Goal: Information Seeking & Learning: Check status

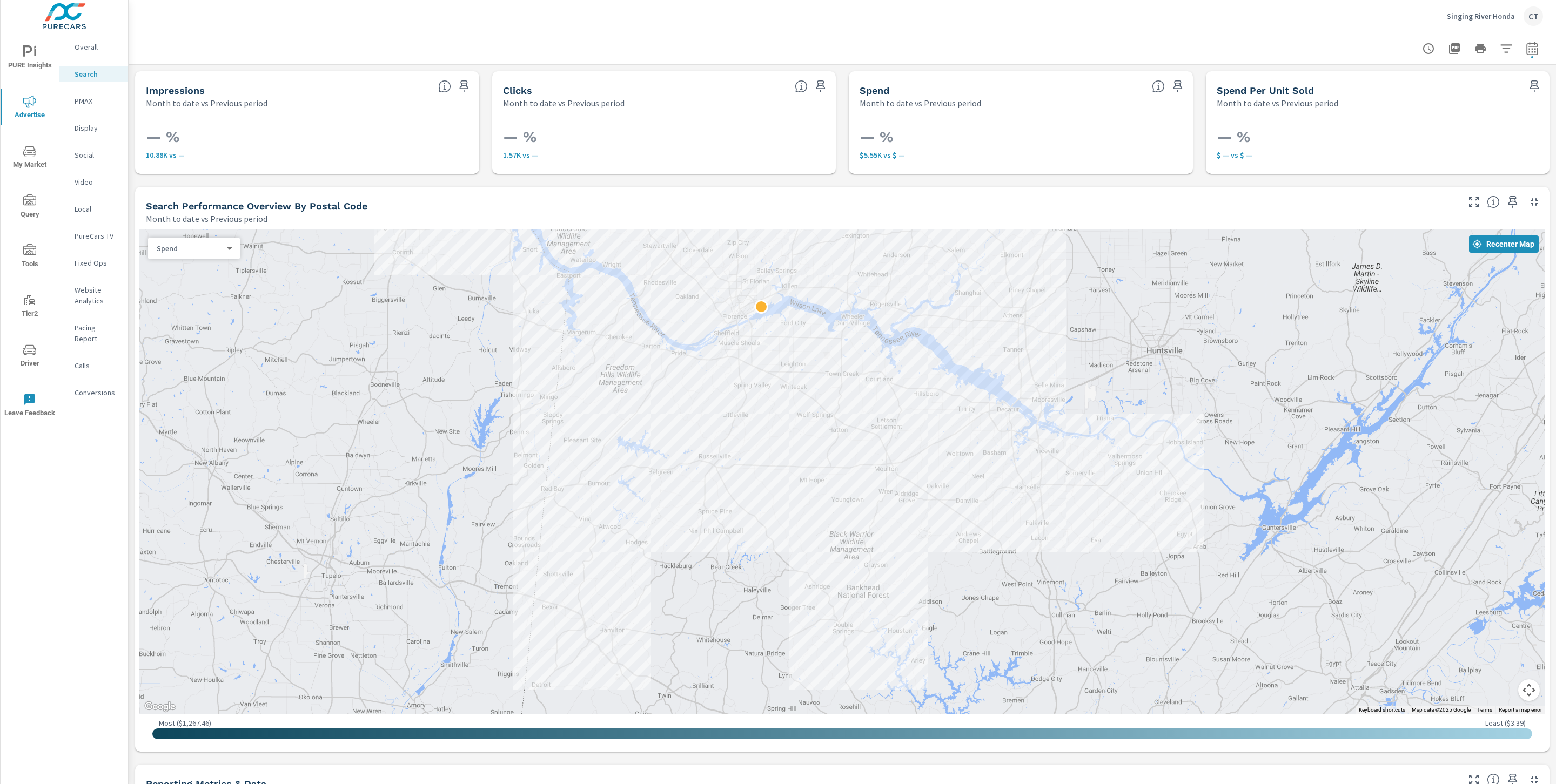
scroll to position [783, 0]
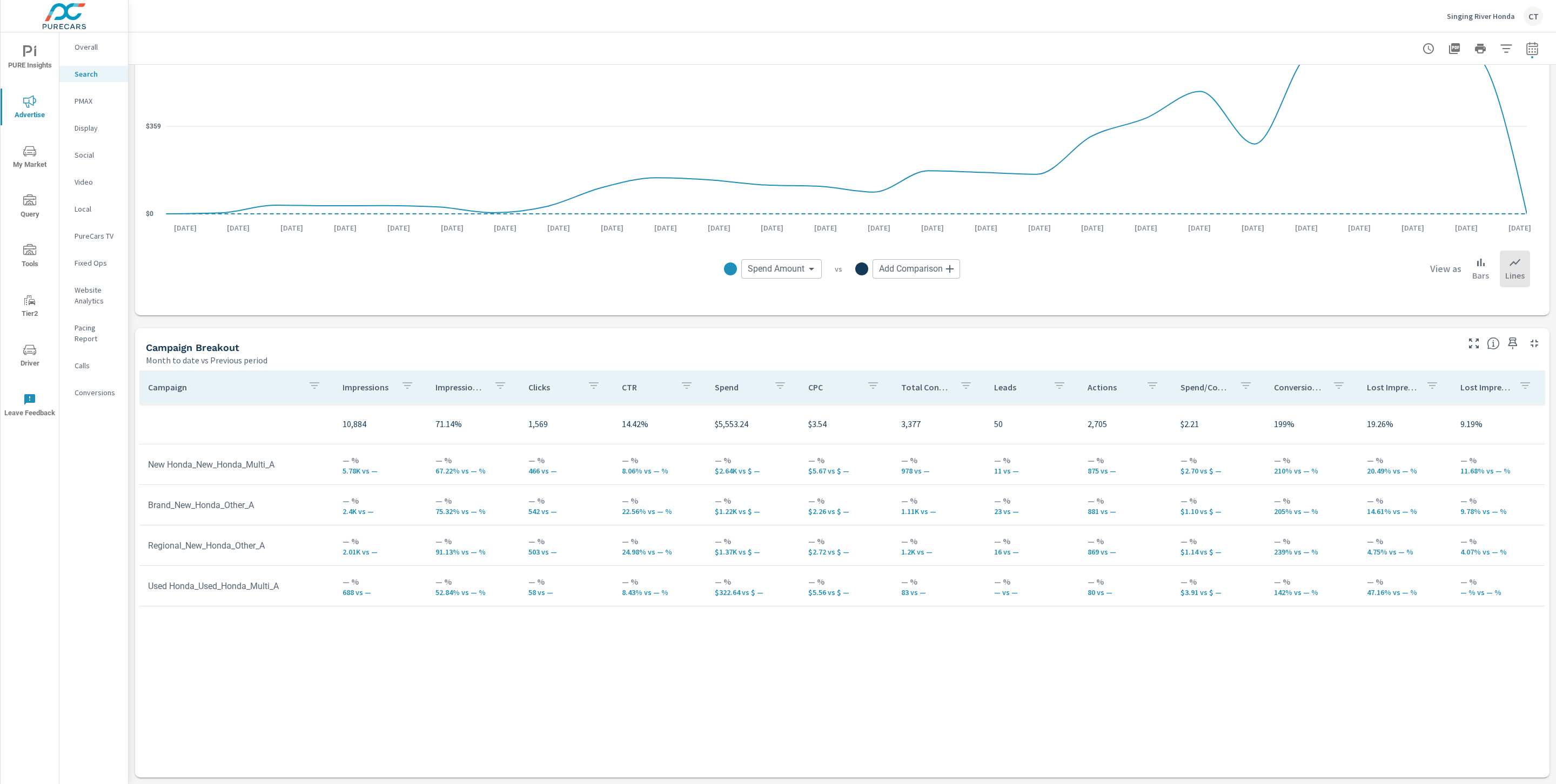
click at [1464, 14] on p "Singing River Honda" at bounding box center [1480, 16] width 68 height 10
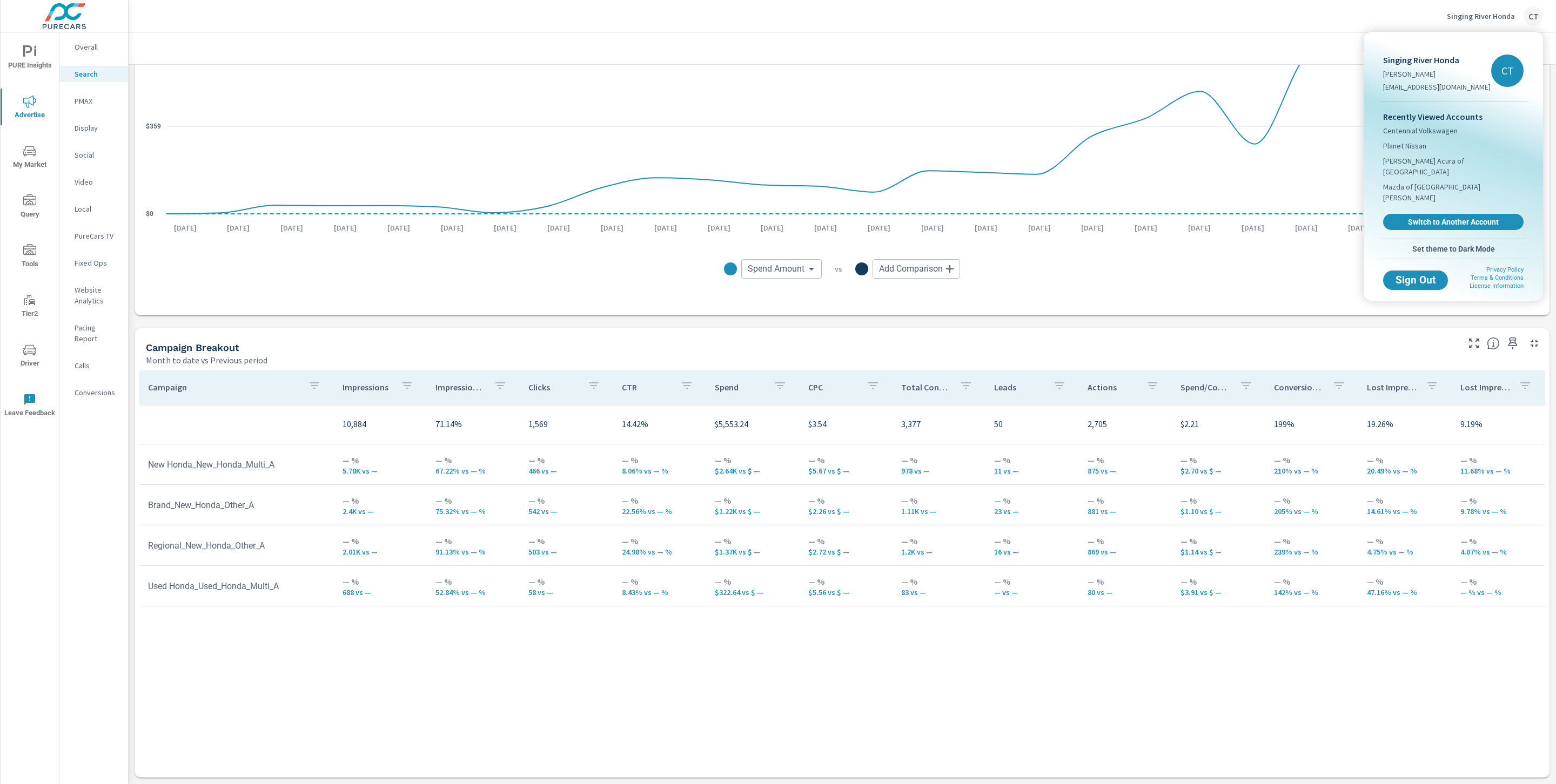
click at [66, 92] on div at bounding box center [778, 392] width 1556 height 784
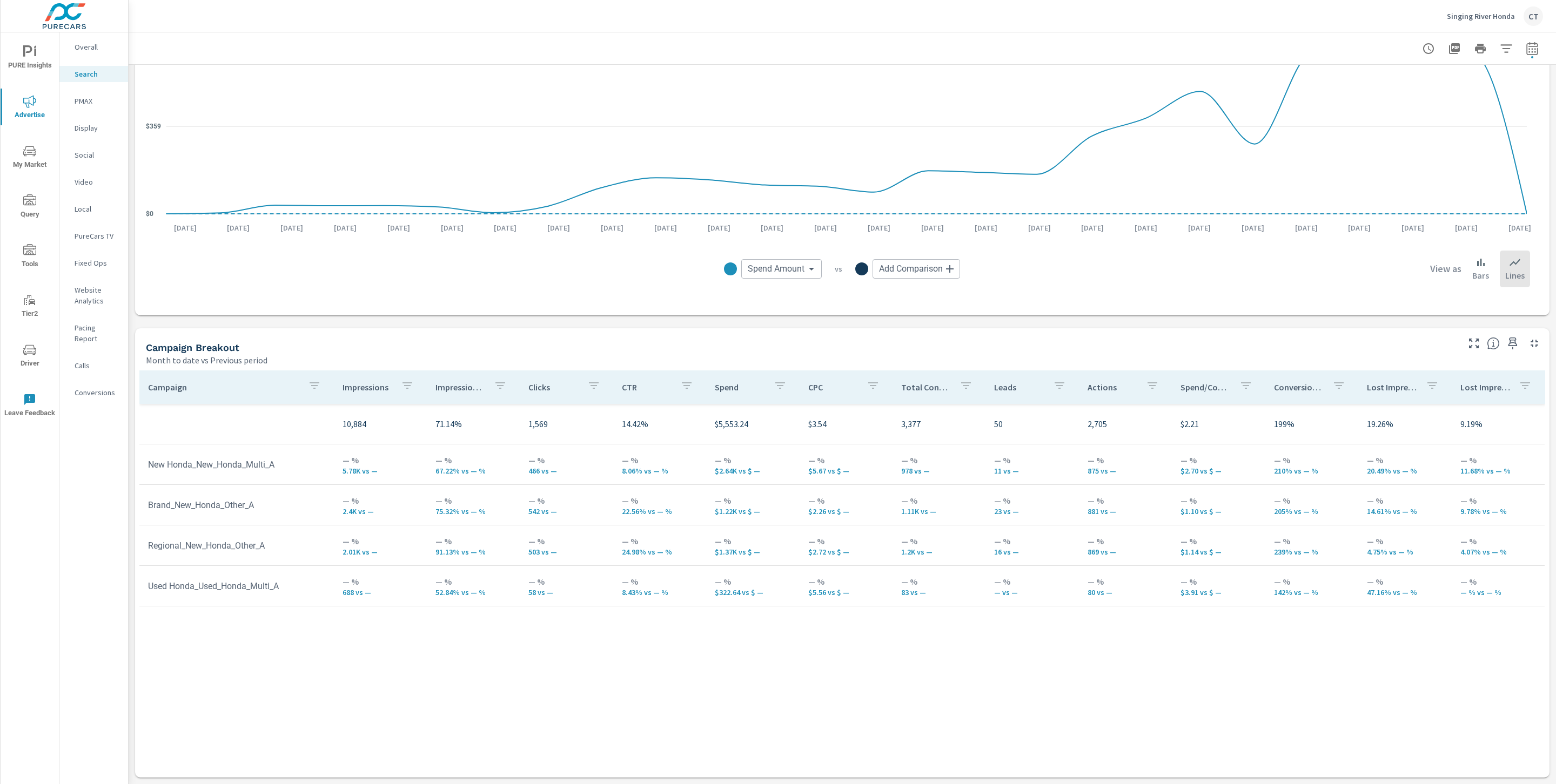
click at [38, 62] on div "Singing River Honda [PERSON_NAME] [EMAIL_ADDRESS][DOMAIN_NAME] CT Recently View…" at bounding box center [778, 392] width 1556 height 784
click at [32, 53] on icon "nav menu" at bounding box center [30, 52] width 13 height 13
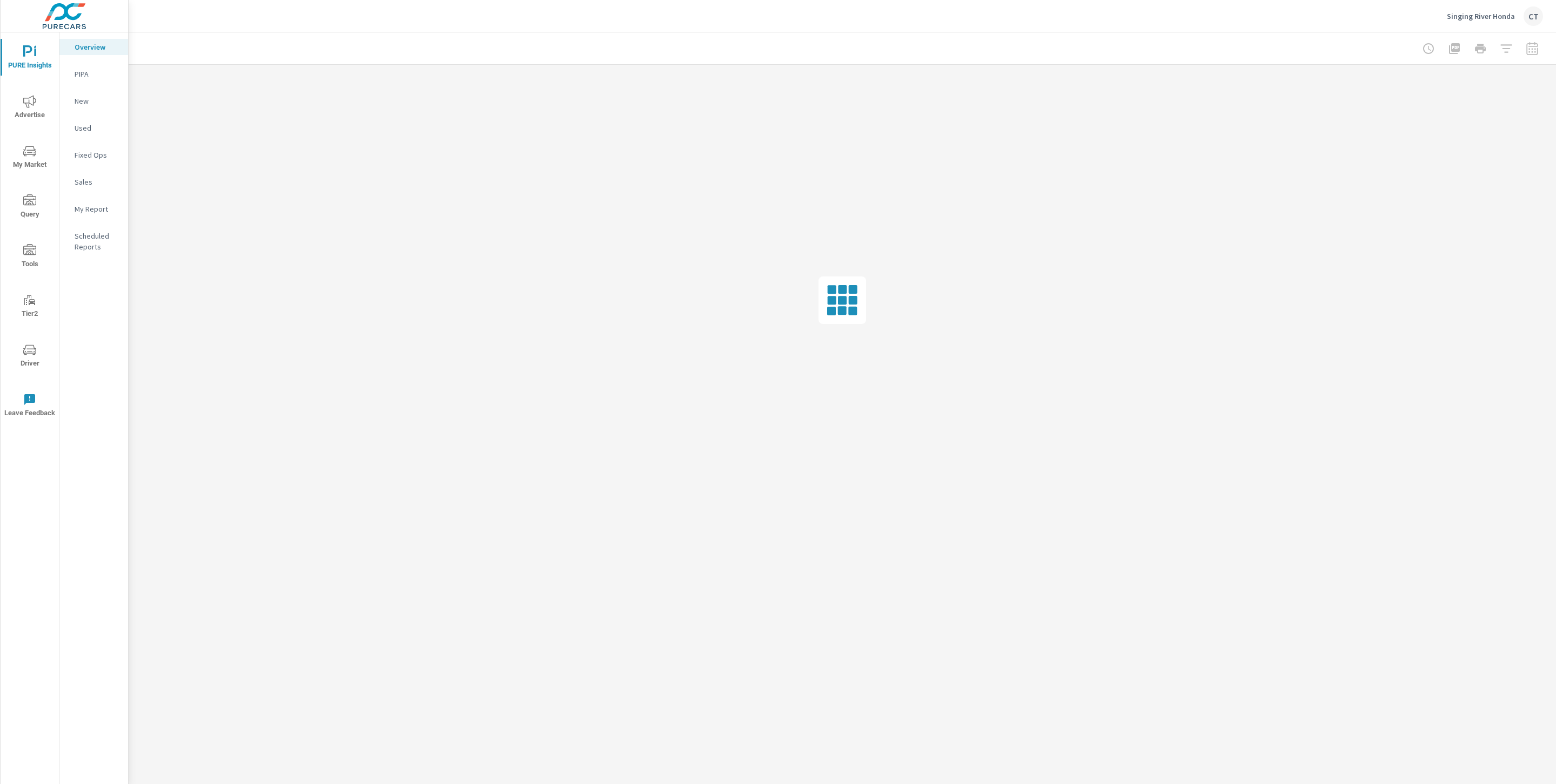
click at [92, 198] on nav "Overview PIPA New Used Fixed Ops Sales My Report Scheduled Reports" at bounding box center [94, 151] width 69 height 238
click at [97, 219] on nav "Overview PIPA New Used Fixed Ops Sales My Report Scheduled Reports" at bounding box center [94, 151] width 69 height 238
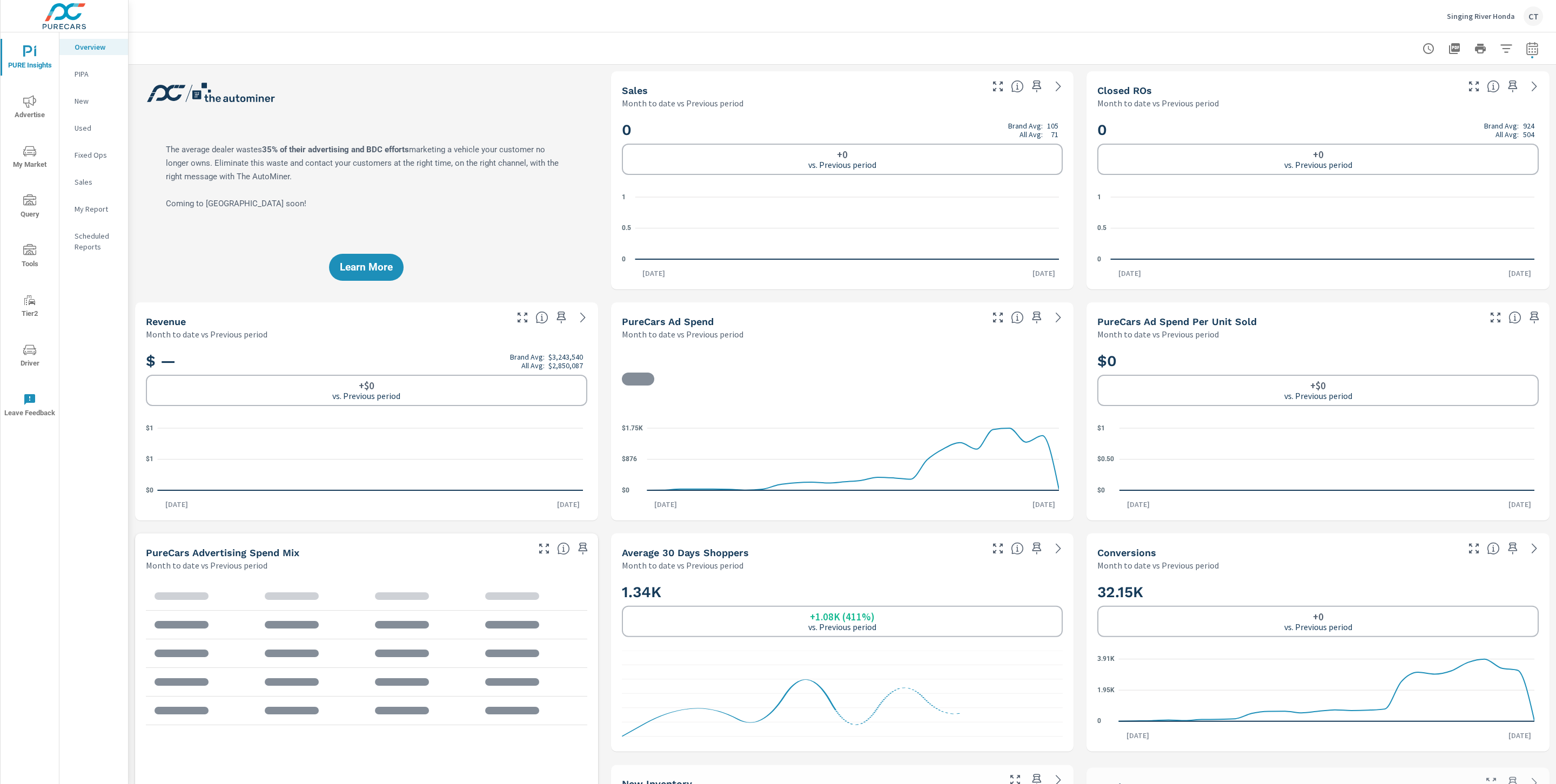
click at [100, 219] on nav "Overview PIPA New Used Fixed Ops Sales My Report Scheduled Reports" at bounding box center [94, 151] width 69 height 238
click at [99, 211] on p "My Report" at bounding box center [97, 209] width 45 height 11
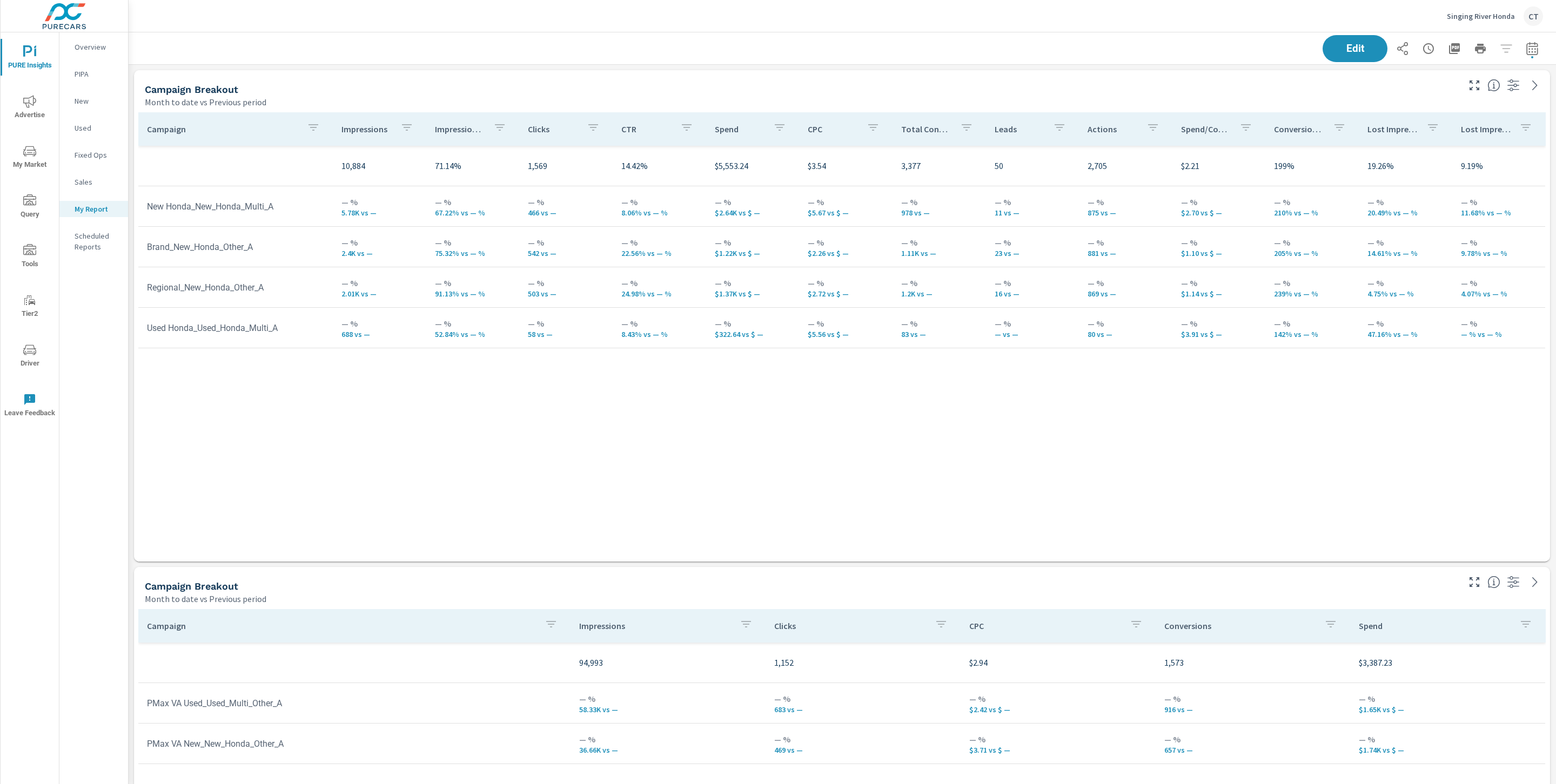
drag, startPoint x: 1368, startPoint y: 103, endPoint x: 1372, endPoint y: 96, distance: 8.1
click at [1370, 100] on div "Month to date vs Previous period" at bounding box center [801, 102] width 1312 height 13
click at [1386, 59] on div "Edit" at bounding box center [1432, 49] width 221 height 27
click at [1396, 44] on icon "button" at bounding box center [1402, 49] width 13 height 13
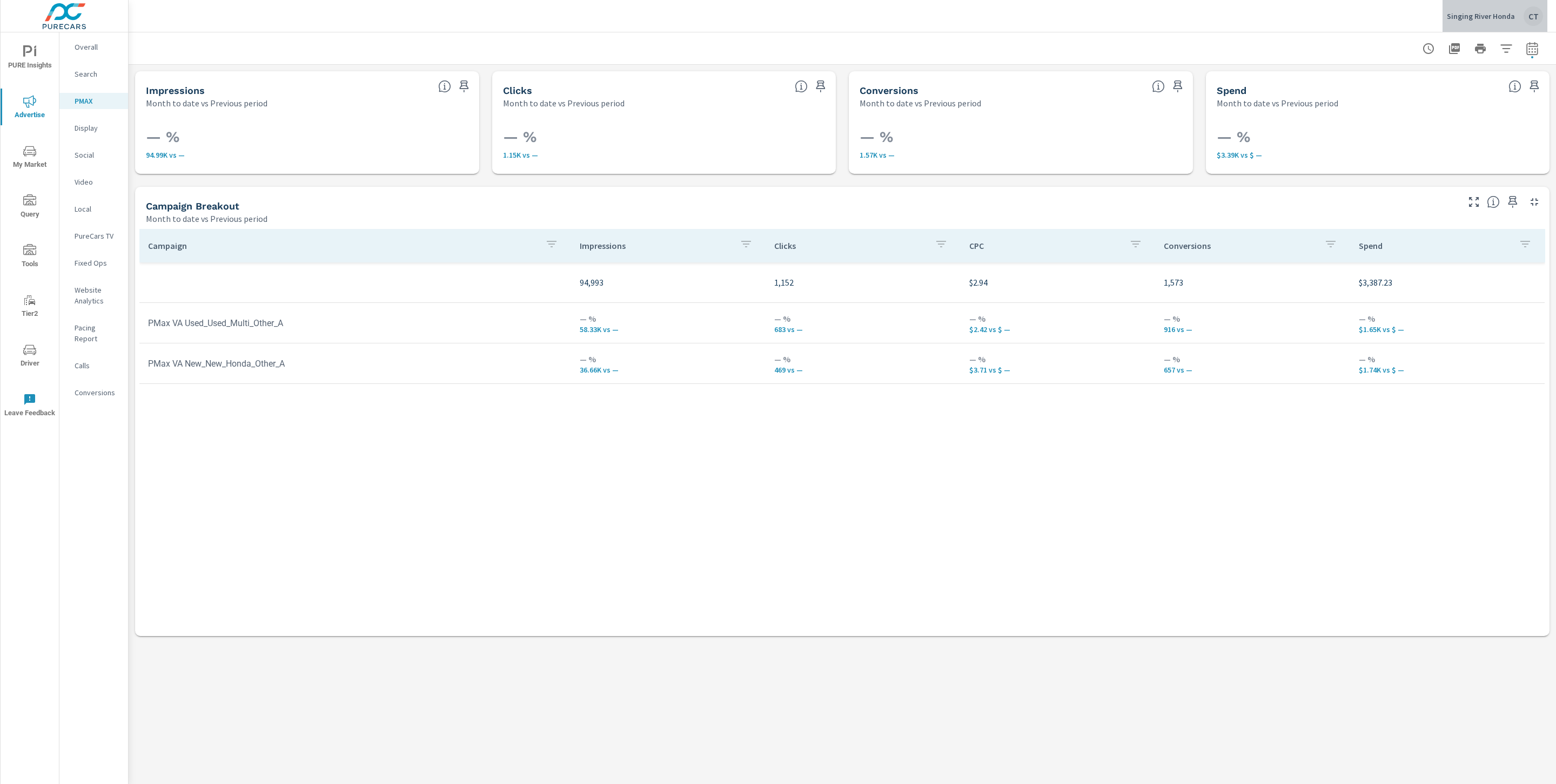
click at [1509, 18] on p "Singing River Honda" at bounding box center [1480, 16] width 68 height 10
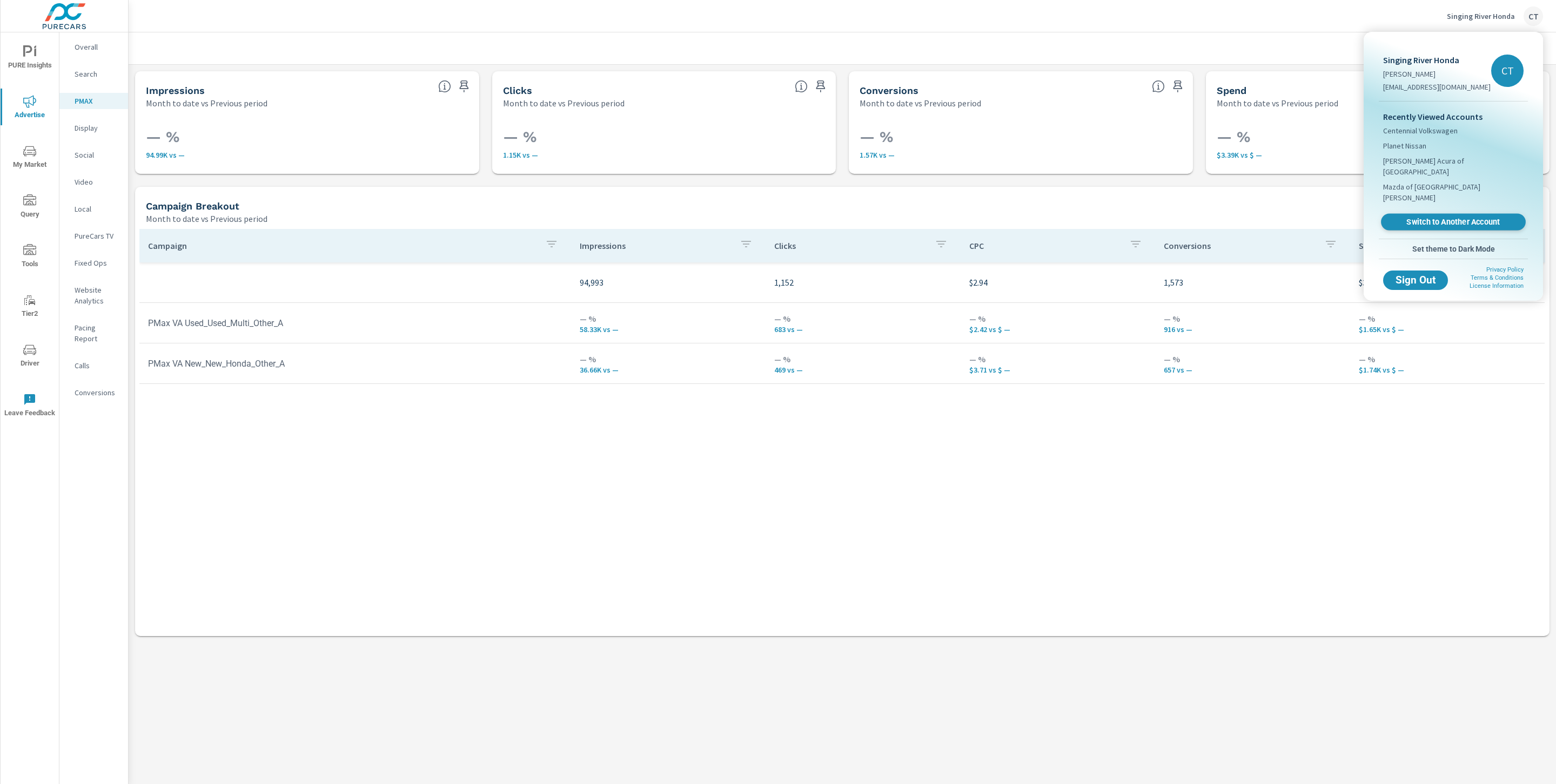
click at [1452, 217] on span "Switch to Another Account" at bounding box center [1453, 222] width 132 height 10
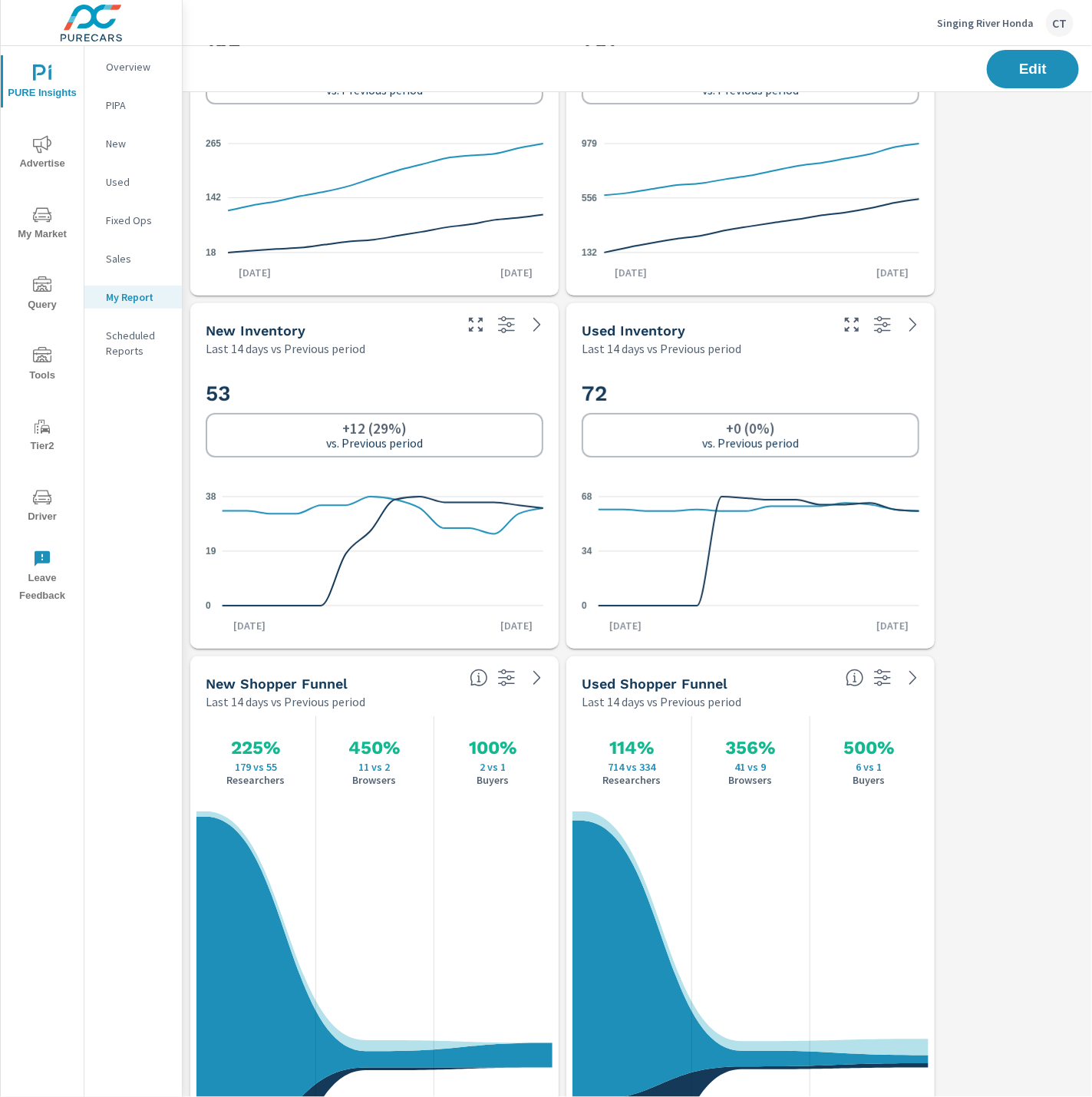
scroll to position [3569, 1168]
